Goal: Task Accomplishment & Management: Complete application form

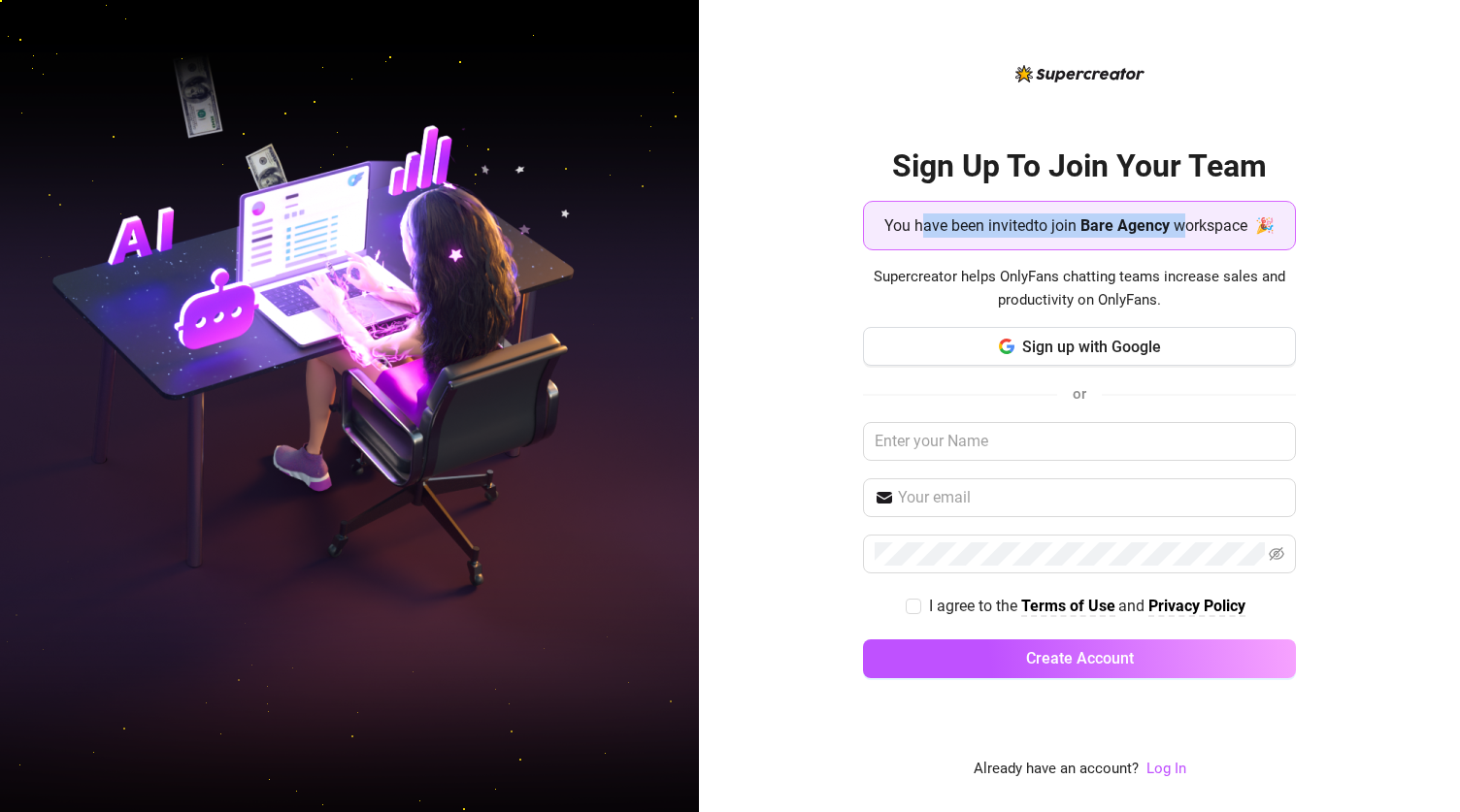
drag, startPoint x: 918, startPoint y: 229, endPoint x: 1206, endPoint y: 207, distance: 288.8
click at [935, 207] on div "You have been invited to join Bare Agency workspace 🎉" at bounding box center [1079, 226] width 434 height 50
drag, startPoint x: 1206, startPoint y: 207, endPoint x: 1379, endPoint y: 190, distance: 173.8
click at [935, 190] on div "Sign Up To Join Your Team You have been invited to join Bare Agency workspace 🎉…" at bounding box center [1079, 406] width 761 height 812
click at [730, 268] on div "Sign Up To Join Your Team You have been invited to join Bare Agency workspace 🎉…" at bounding box center [1079, 406] width 761 height 812
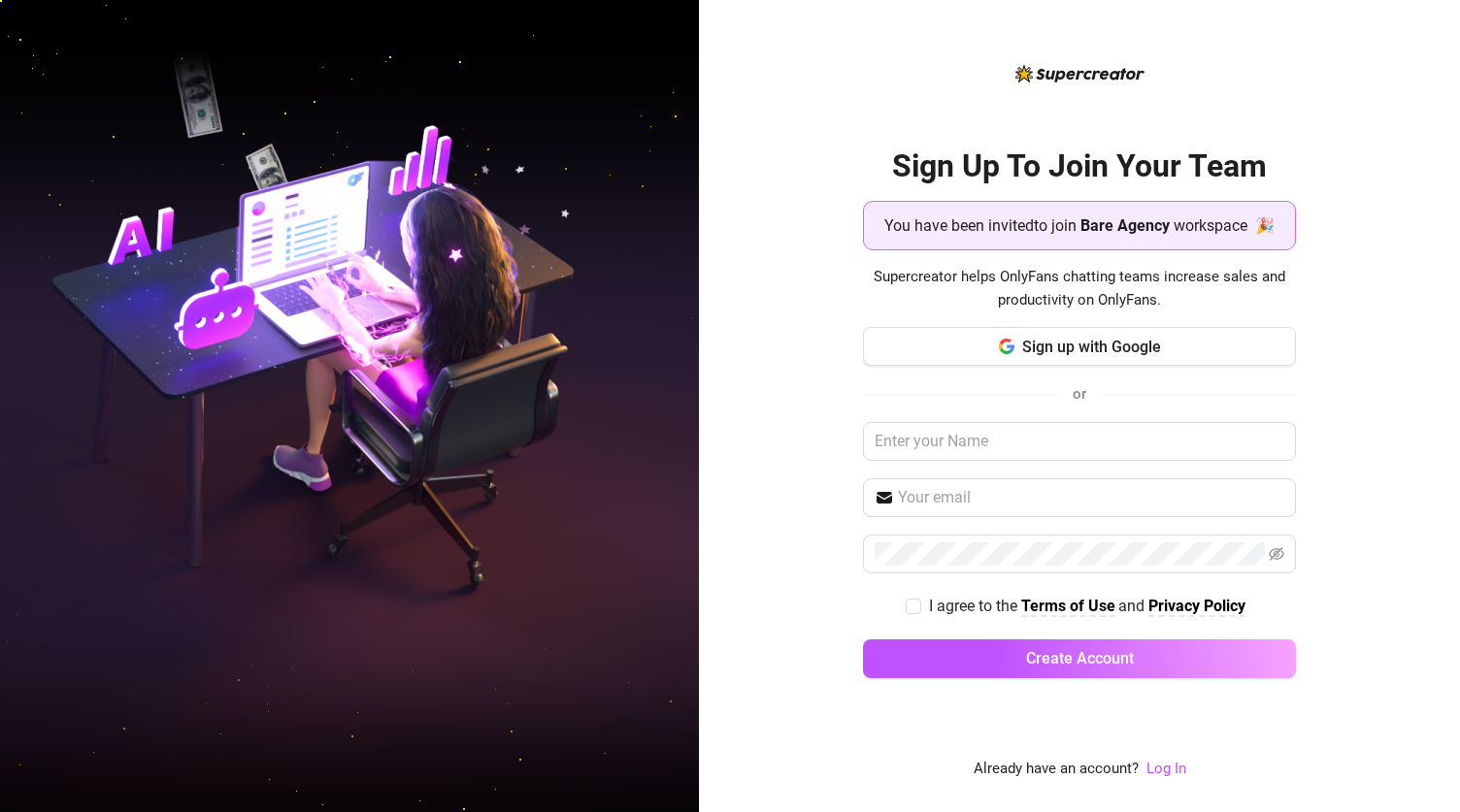
click at [730, 650] on div "Sign Up To Join Your Team You have been invited to join Bare Agency workspace 🎉…" at bounding box center [1079, 406] width 761 height 812
click at [935, 431] on input "text" at bounding box center [1079, 441] width 434 height 39
type input "Dianne"
click at [935, 347] on icon "button" at bounding box center [1002, 346] width 4 height 7
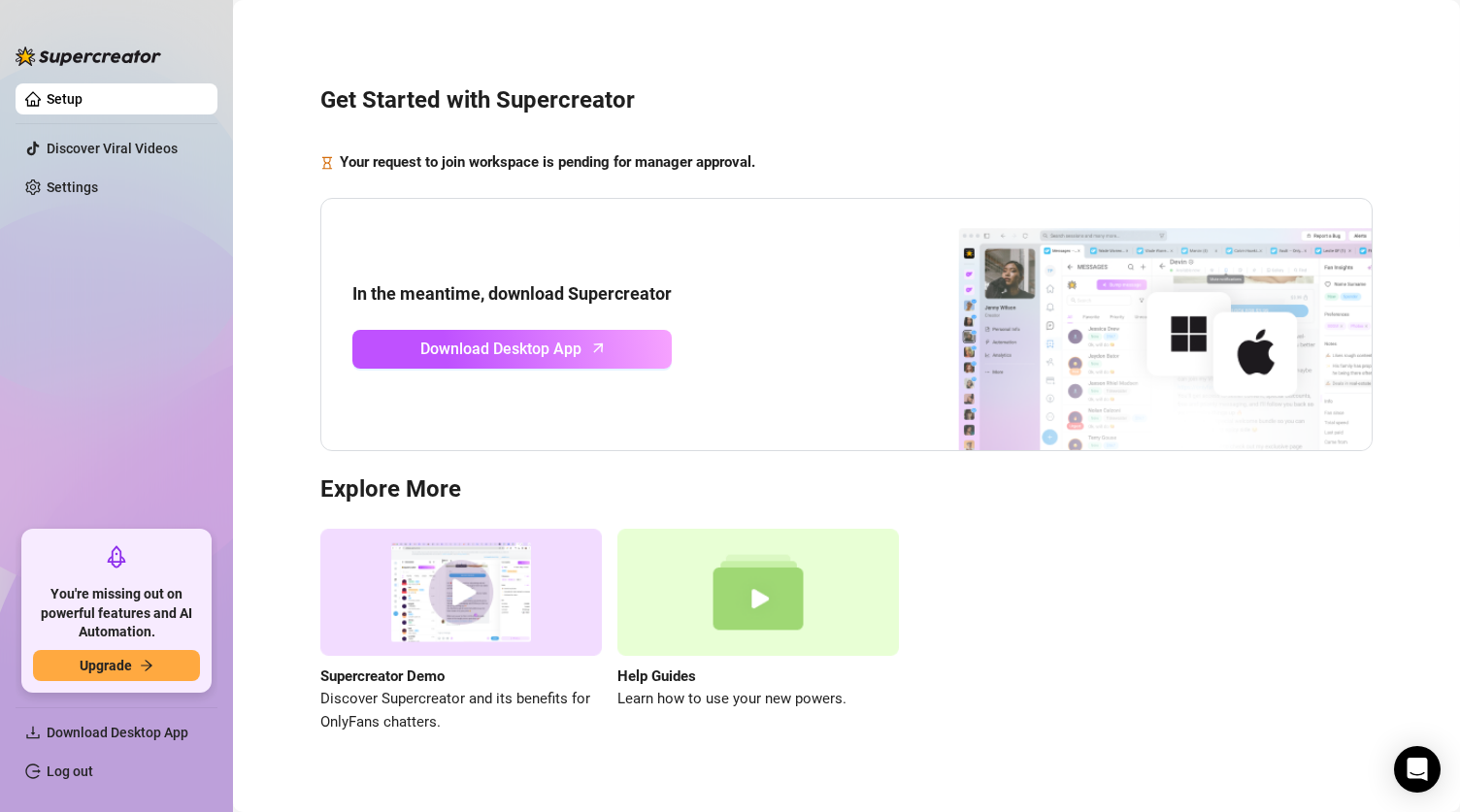
click at [839, 64] on div "Get Started with Supercreator Your request to join workspace is pending for man…" at bounding box center [846, 399] width 1189 height 770
click at [935, 610] on div "Supercreator Demo Discover Supercreator and its benefits for OnlyFans chatters.…" at bounding box center [847, 632] width 1052 height 205
click at [935, 624] on div "Supercreator Demo Discover Supercreator and its benefits for OnlyFans chatters.…" at bounding box center [847, 632] width 1052 height 205
click at [935, 654] on div "Supercreator Demo Discover Supercreator and its benefits for OnlyFans chatters.…" at bounding box center [847, 632] width 1052 height 205
click at [252, 158] on div "Get Started with Supercreator Your request to join workspace is pending for man…" at bounding box center [846, 399] width 1189 height 770
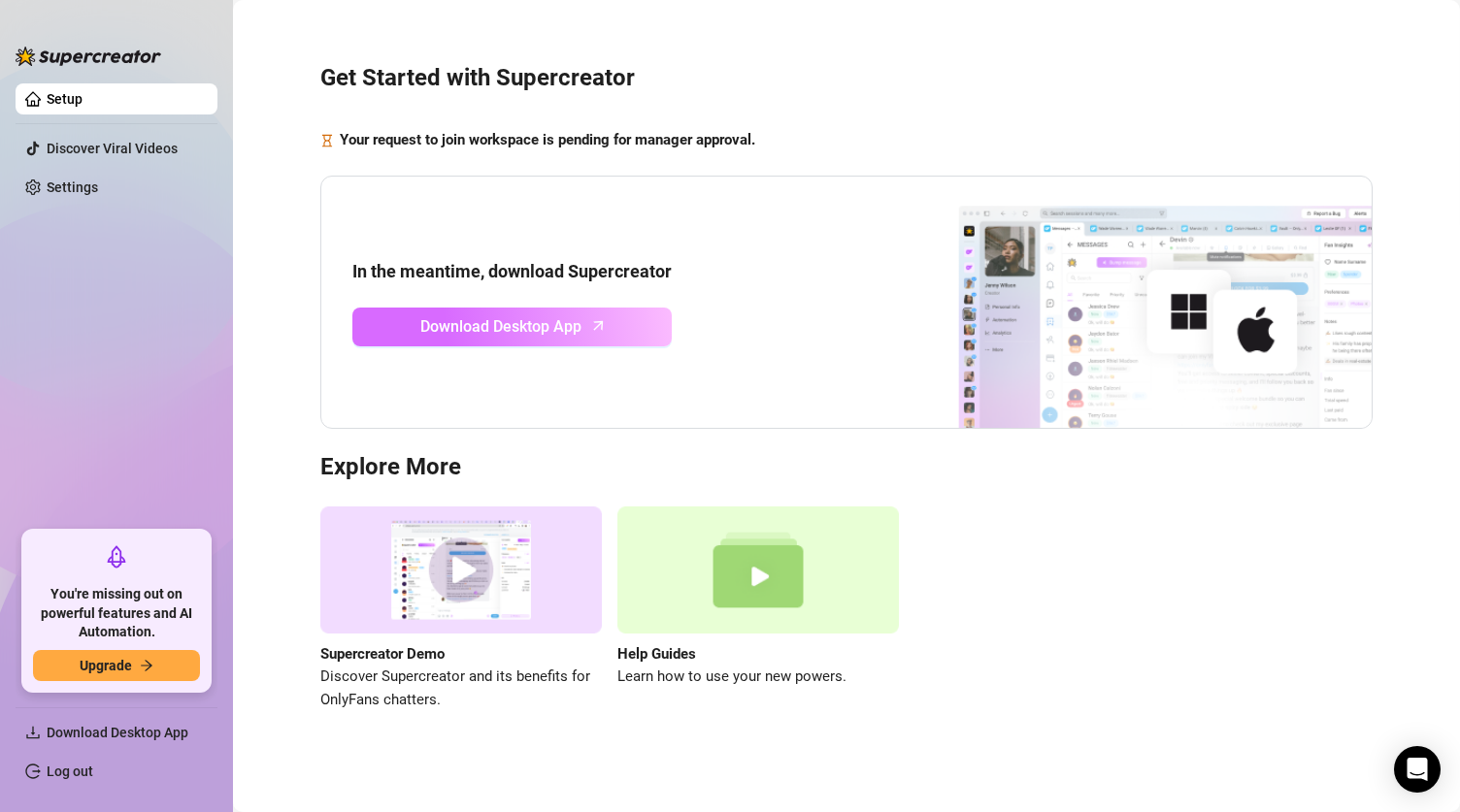
scroll to position [29, 0]
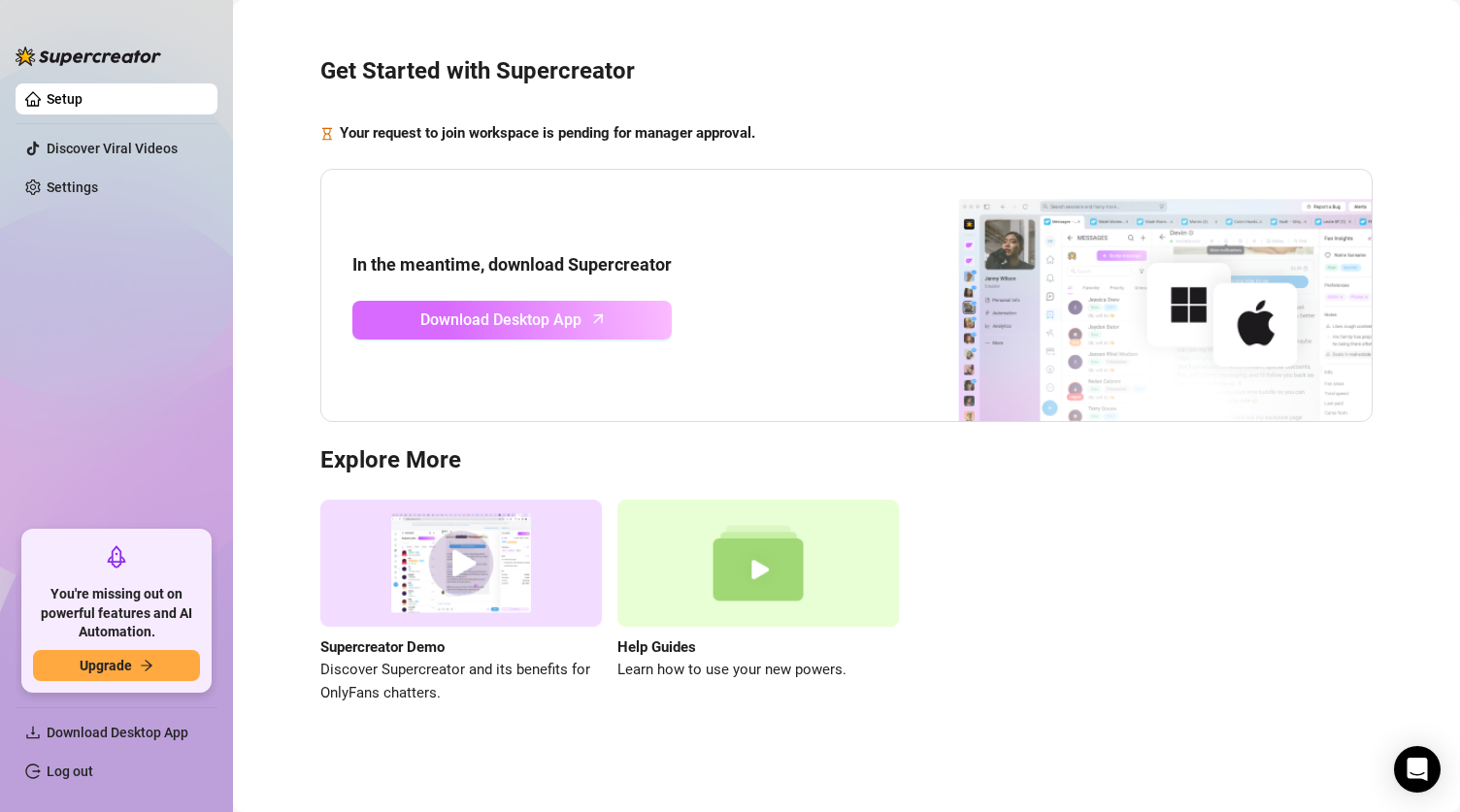
click at [482, 314] on span "Download Desktop App" at bounding box center [501, 320] width 161 height 24
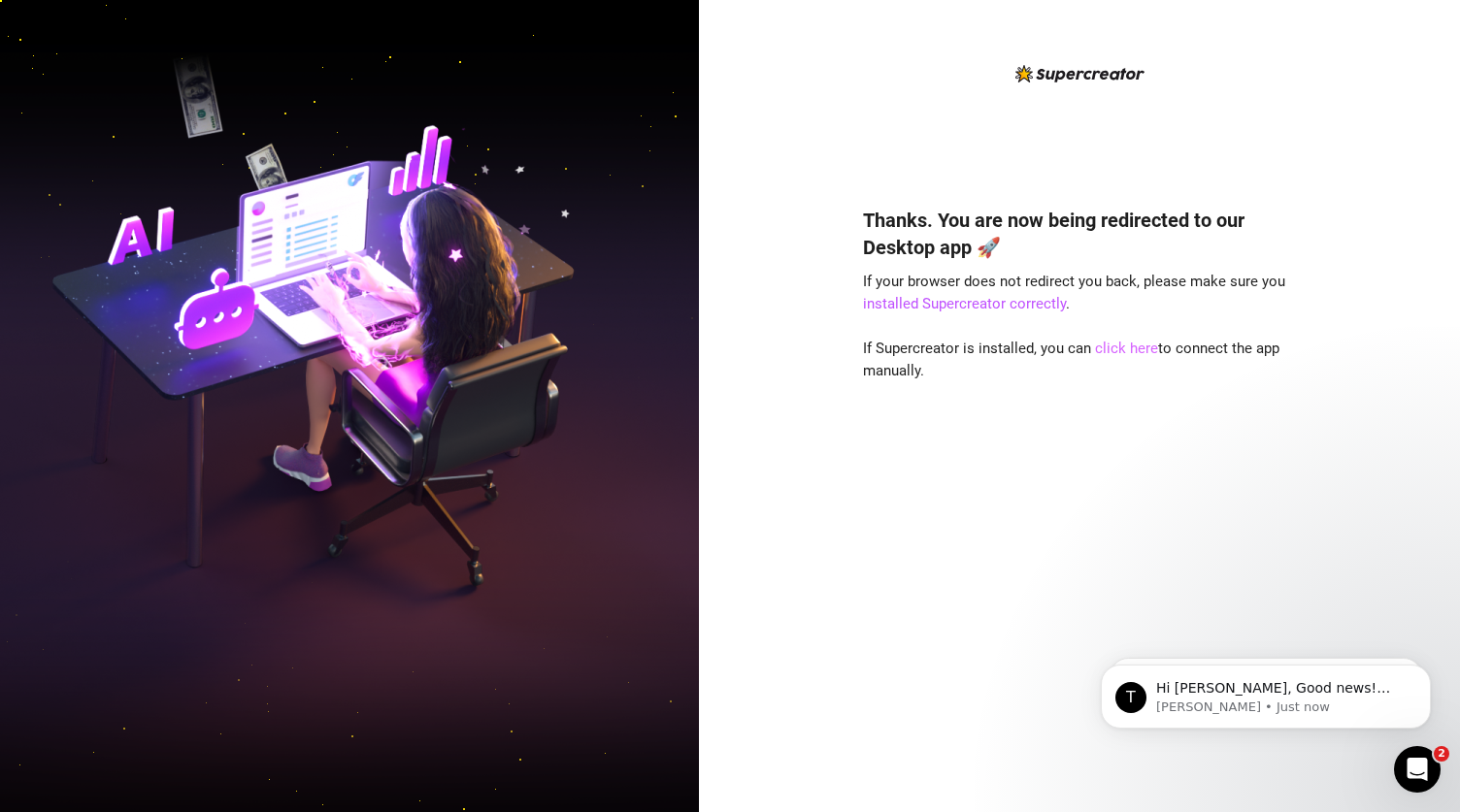
click at [1105, 345] on link "click here" at bounding box center [1126, 349] width 63 height 18
click at [1156, 599] on div "Thanks. You are now being redirected to our Desktop app 🚀 If your browser does …" at bounding box center [1079, 480] width 434 height 601
click at [1300, 525] on div "Thanks. You are now being redirected to our Desktop app 🚀 If your browser does …" at bounding box center [1079, 406] width 761 height 812
